Goal: Task Accomplishment & Management: Use online tool/utility

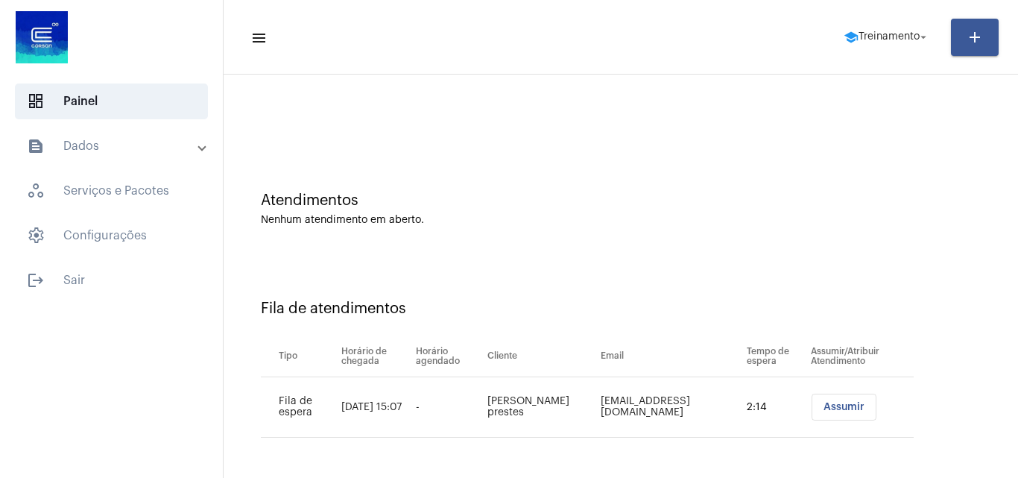
click at [823, 410] on span "Assumir" at bounding box center [843, 407] width 41 height 10
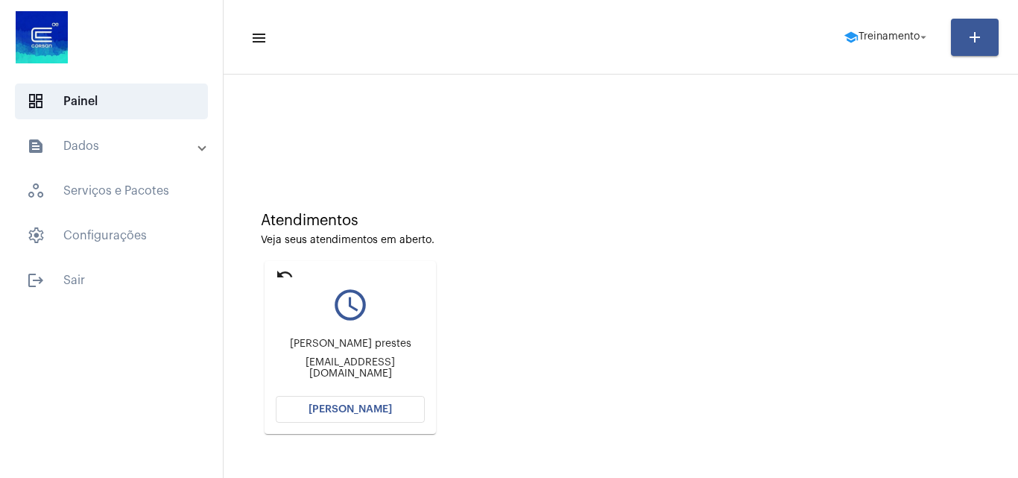
click at [348, 410] on span "[PERSON_NAME]" at bounding box center [349, 409] width 83 height 10
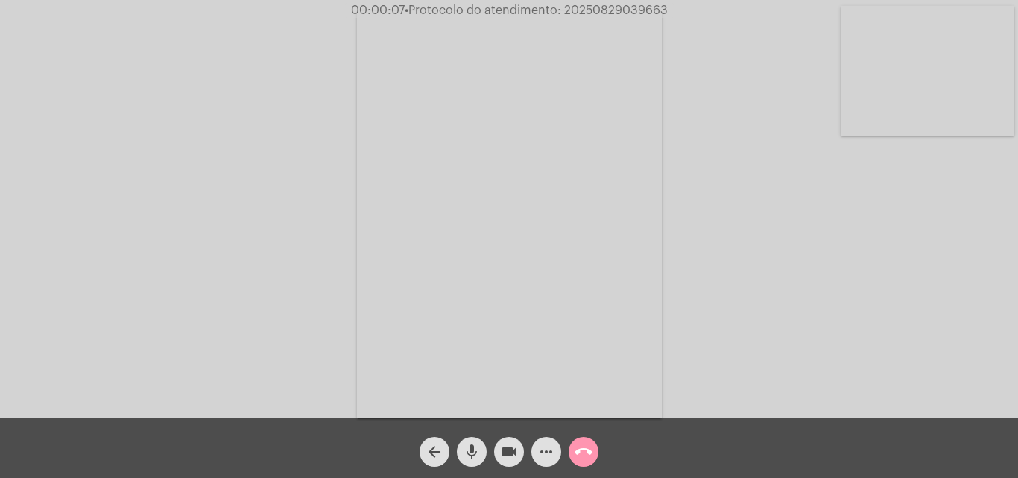
click at [477, 441] on span "mic" at bounding box center [472, 452] width 18 height 30
click at [469, 445] on mat-icon "mic_off" at bounding box center [472, 452] width 18 height 18
click at [466, 445] on mat-icon "mic" at bounding box center [472, 452] width 18 height 18
click at [474, 454] on mat-icon "mic_off" at bounding box center [472, 452] width 18 height 18
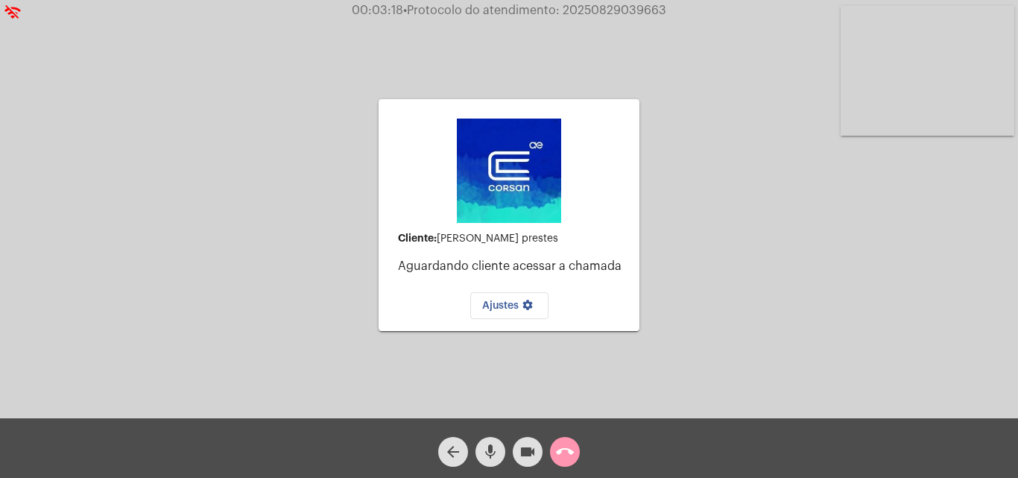
click at [491, 441] on span "mic" at bounding box center [490, 452] width 18 height 30
